Goal: Information Seeking & Learning: Learn about a topic

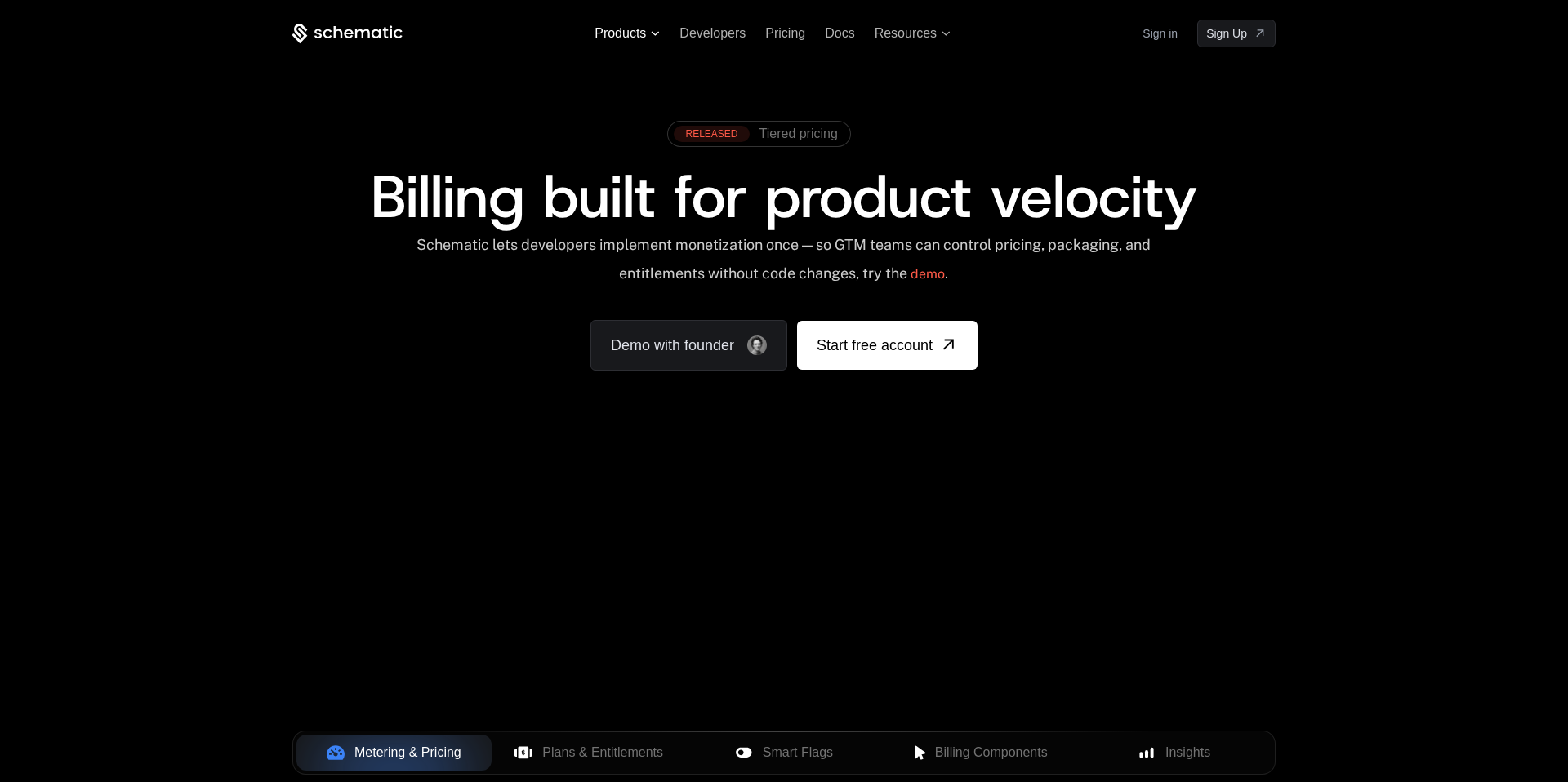
click at [654, 33] on icon at bounding box center [656, 33] width 8 height 4
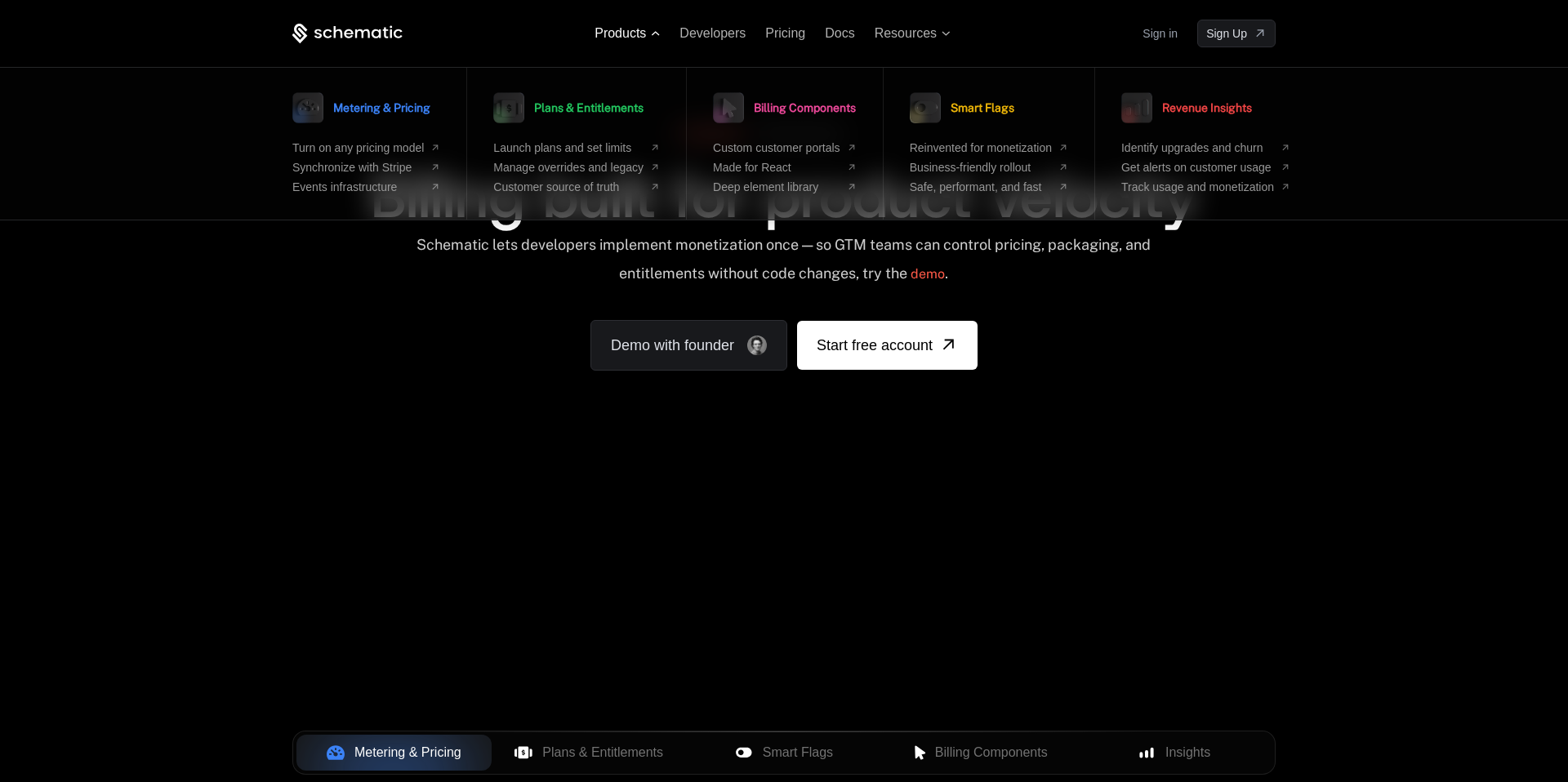
click at [654, 33] on icon at bounding box center [656, 33] width 8 height 4
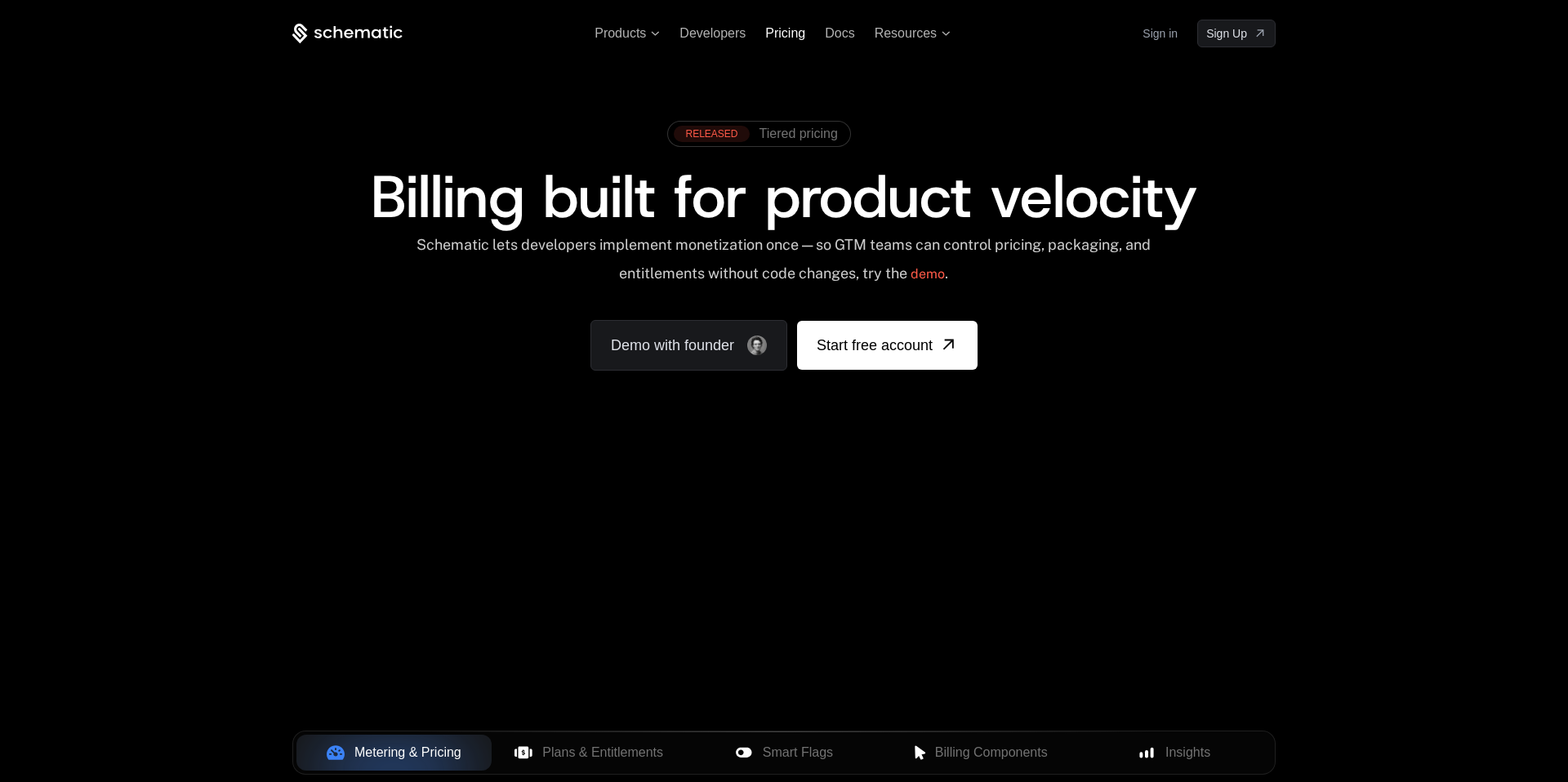
click at [794, 34] on span "Pricing" at bounding box center [785, 33] width 40 height 14
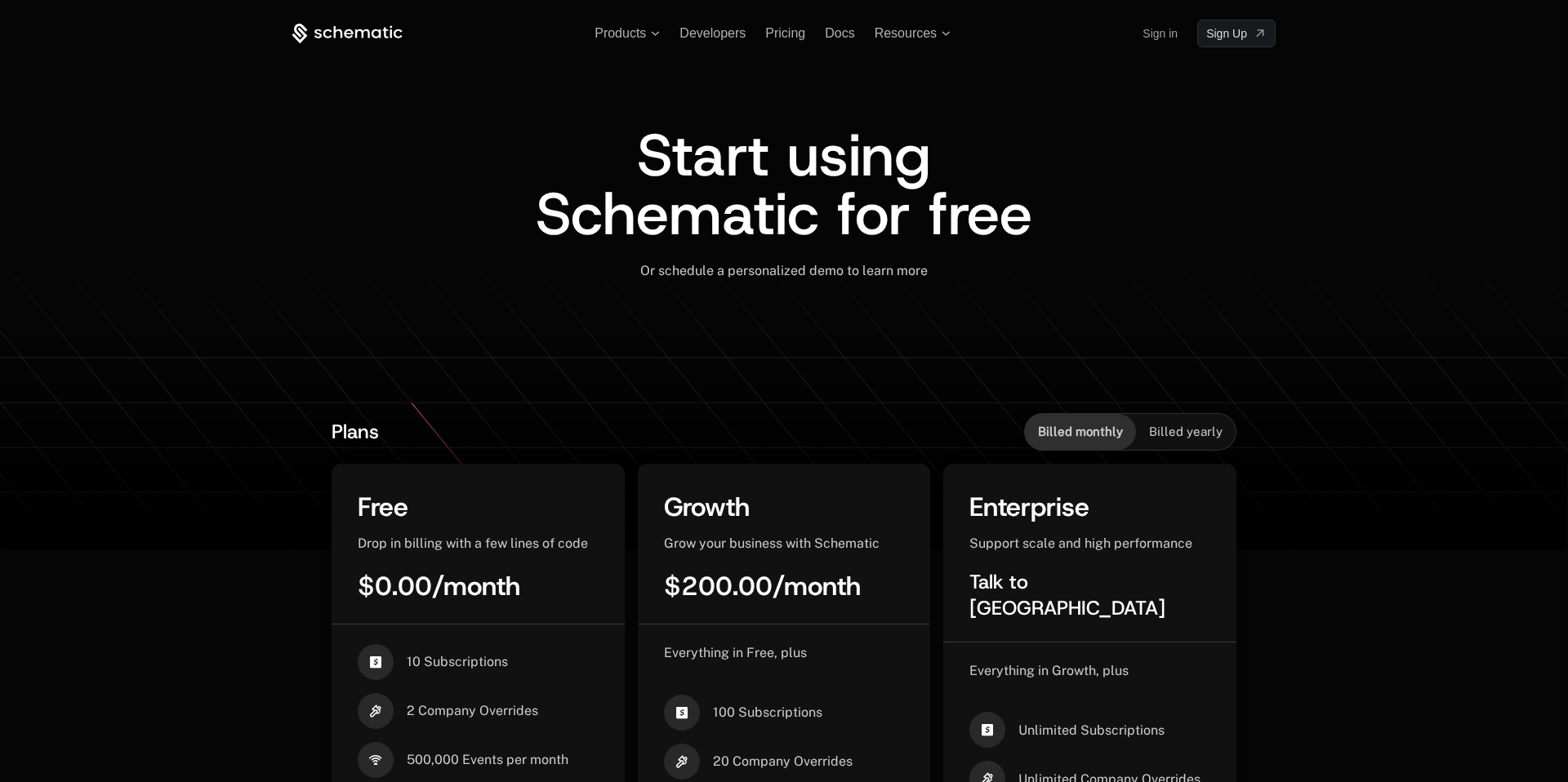
click at [365, 35] on icon at bounding box center [348, 34] width 111 height 21
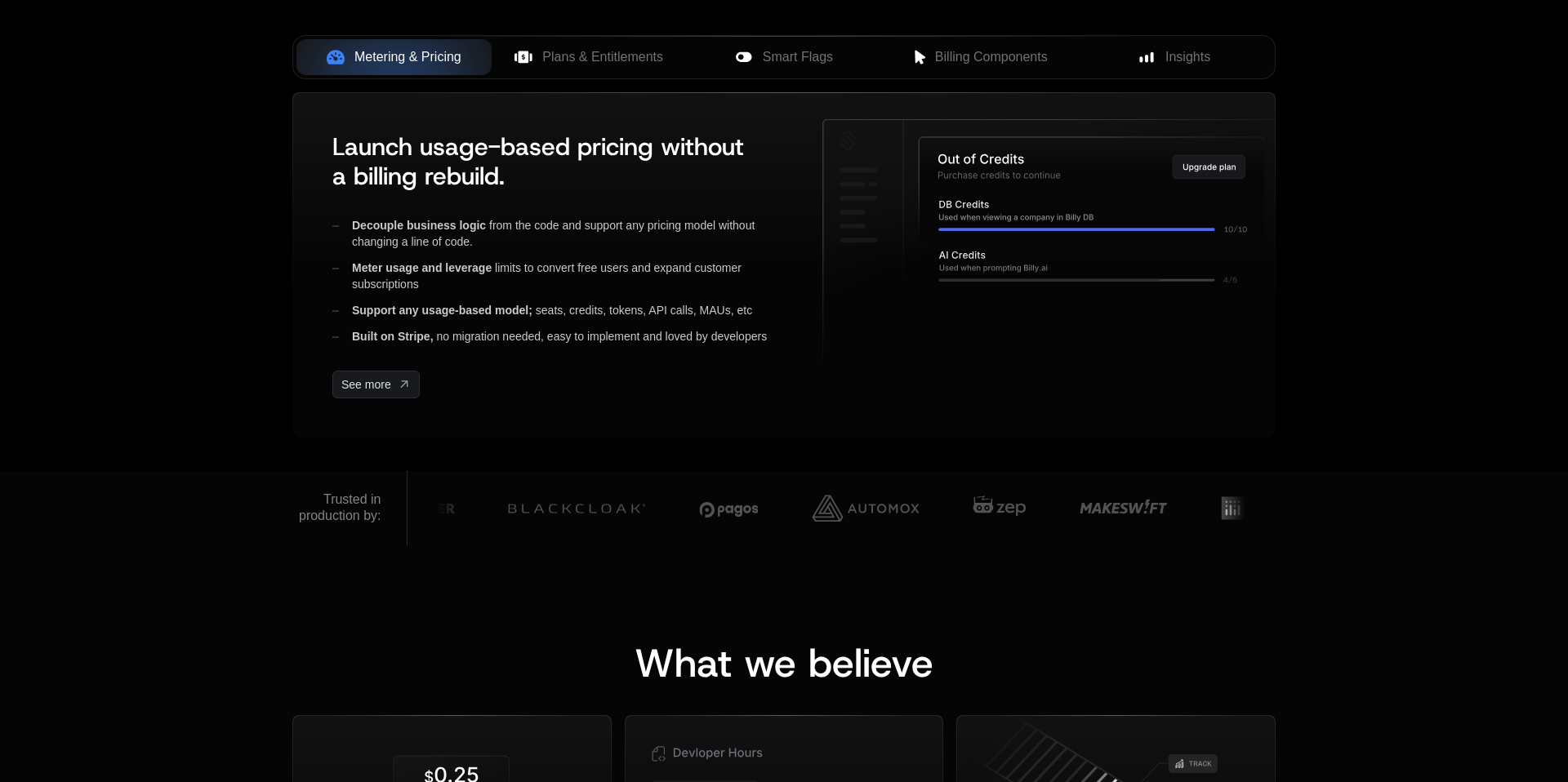
scroll to position [697, 0]
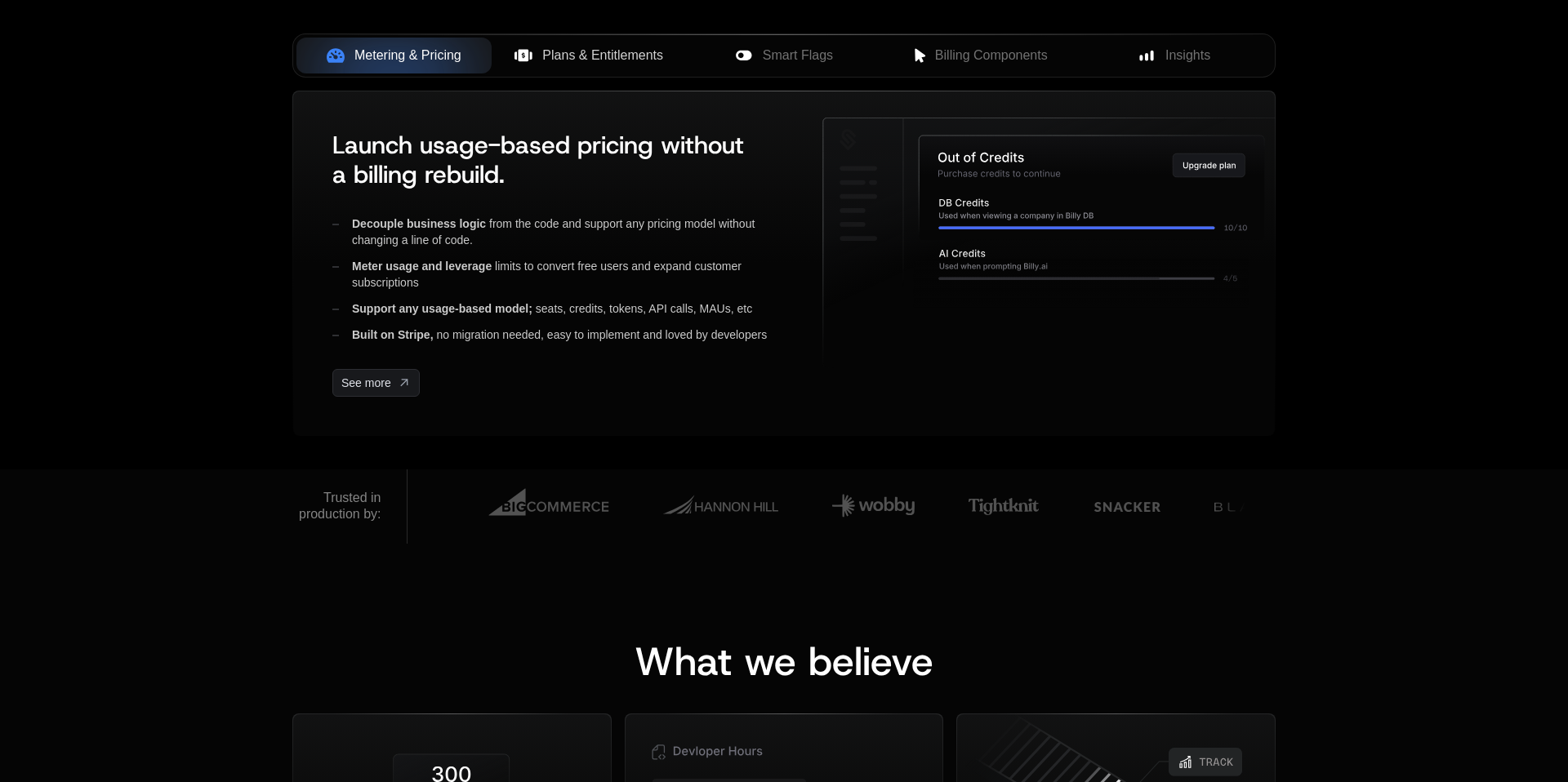
click at [645, 58] on span "Plans & Entitlements" at bounding box center [603, 55] width 121 height 20
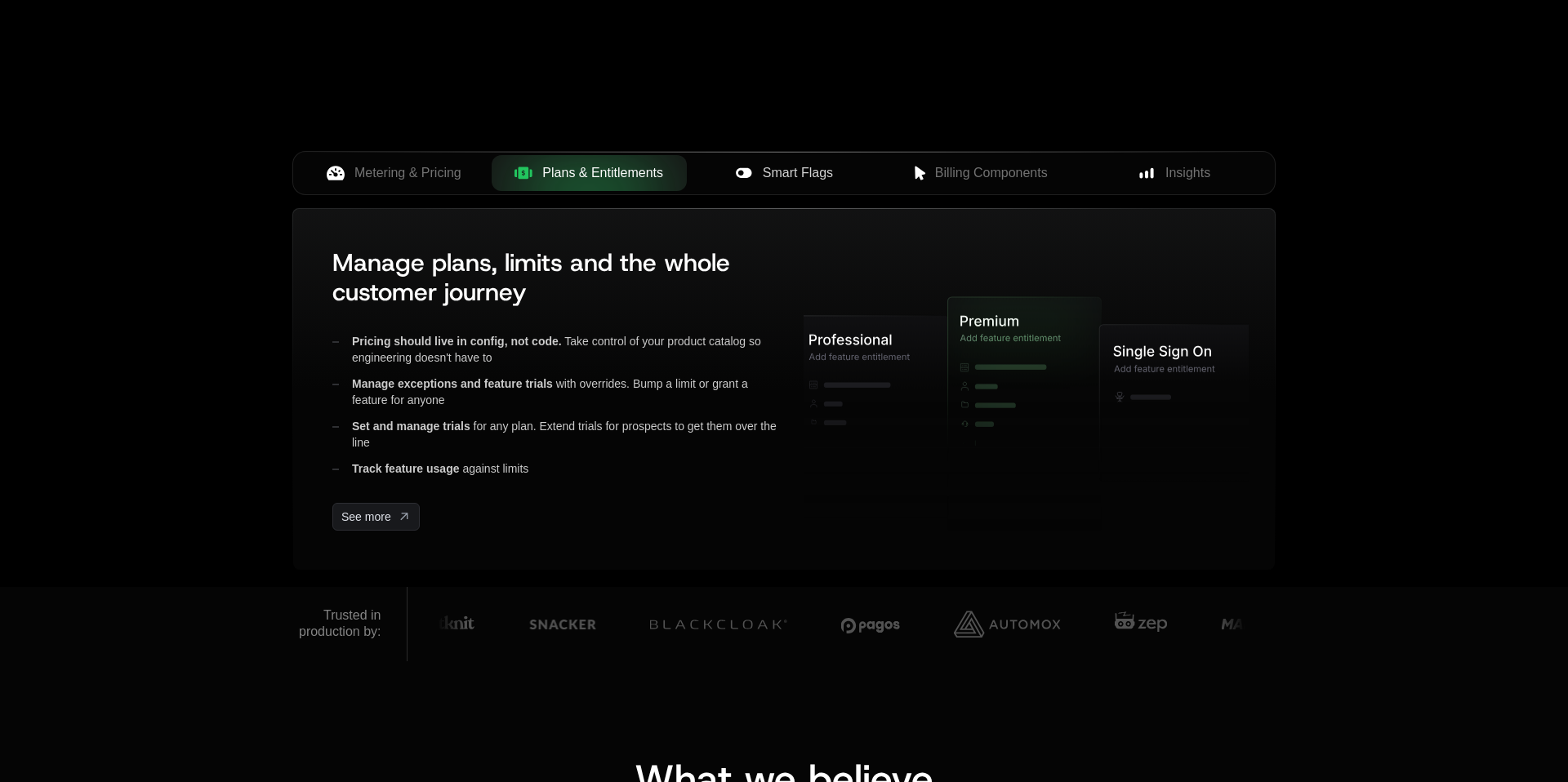
scroll to position [580, 0]
click at [798, 173] on span "Smart Flags" at bounding box center [797, 172] width 70 height 20
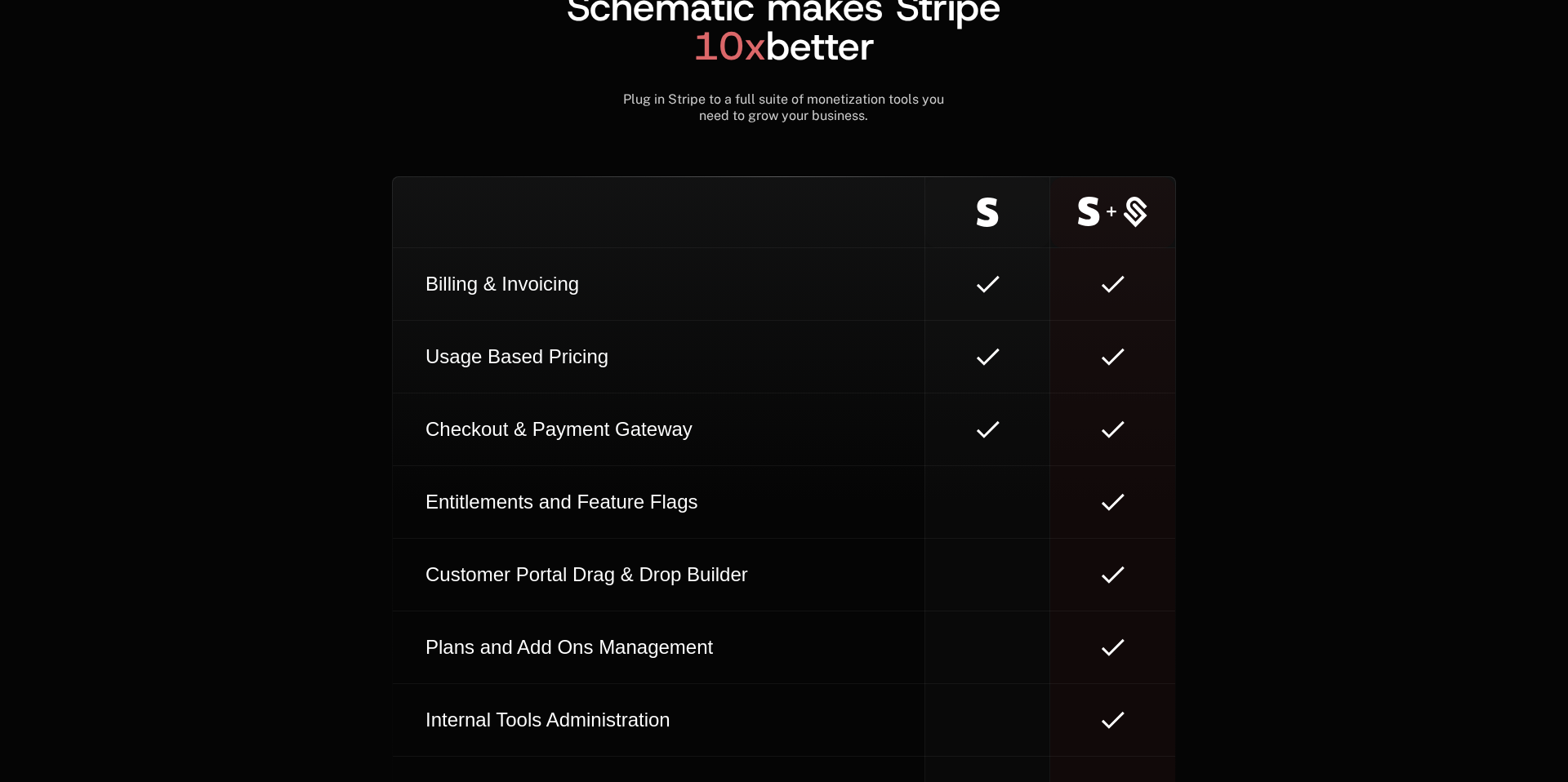
scroll to position [9149, 0]
